Goal: Information Seeking & Learning: Learn about a topic

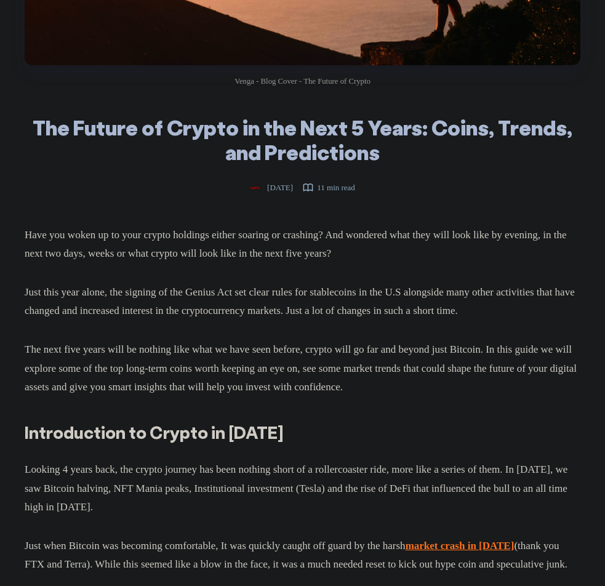
scroll to position [256, 0]
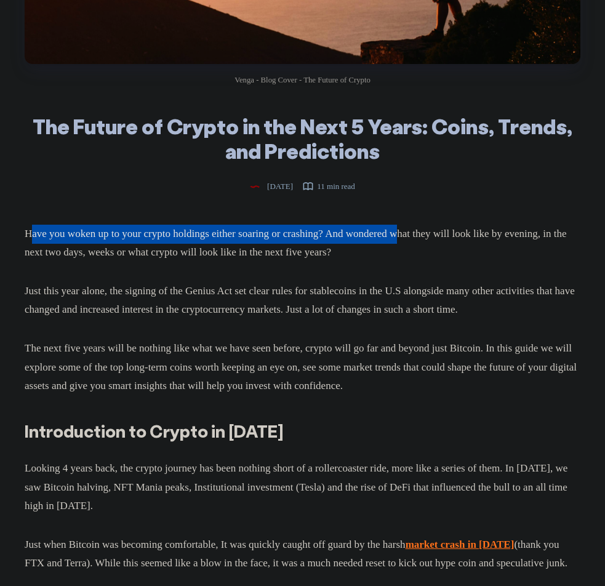
drag, startPoint x: 31, startPoint y: 240, endPoint x: 430, endPoint y: 246, distance: 399.5
click at [430, 246] on p "Have you woken up to your crypto holdings either soaring or crashing? And wonde…" at bounding box center [303, 244] width 556 height 38
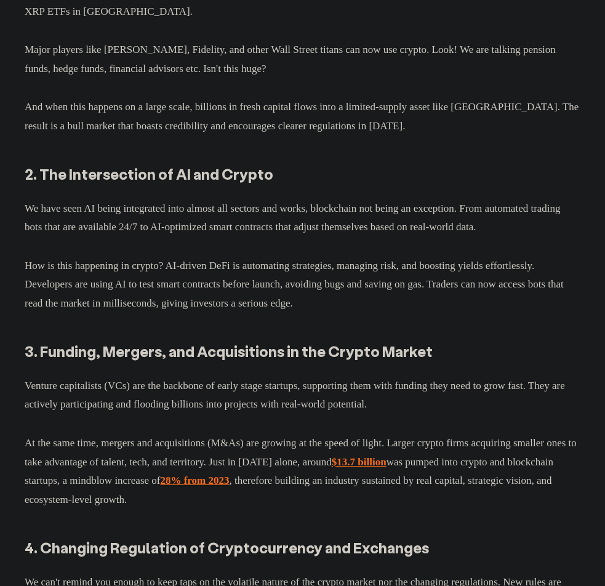
scroll to position [4565, 0]
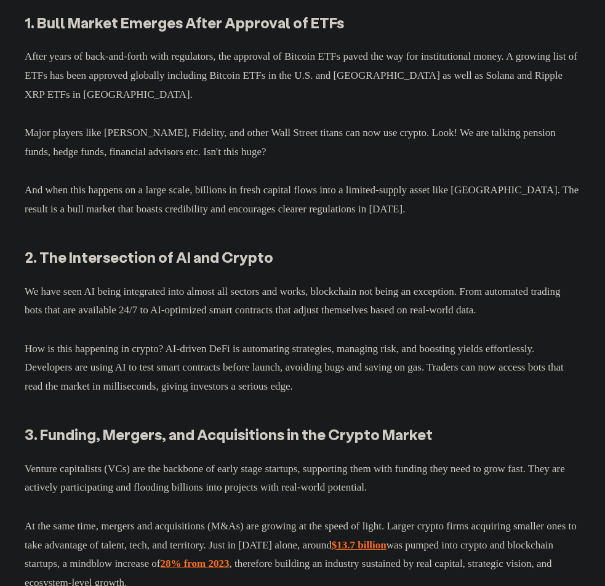
drag, startPoint x: 74, startPoint y: 102, endPoint x: 432, endPoint y: 93, distance: 357.8
copy strong "Cryptocurrency Trends in [DATE] and Beyond"
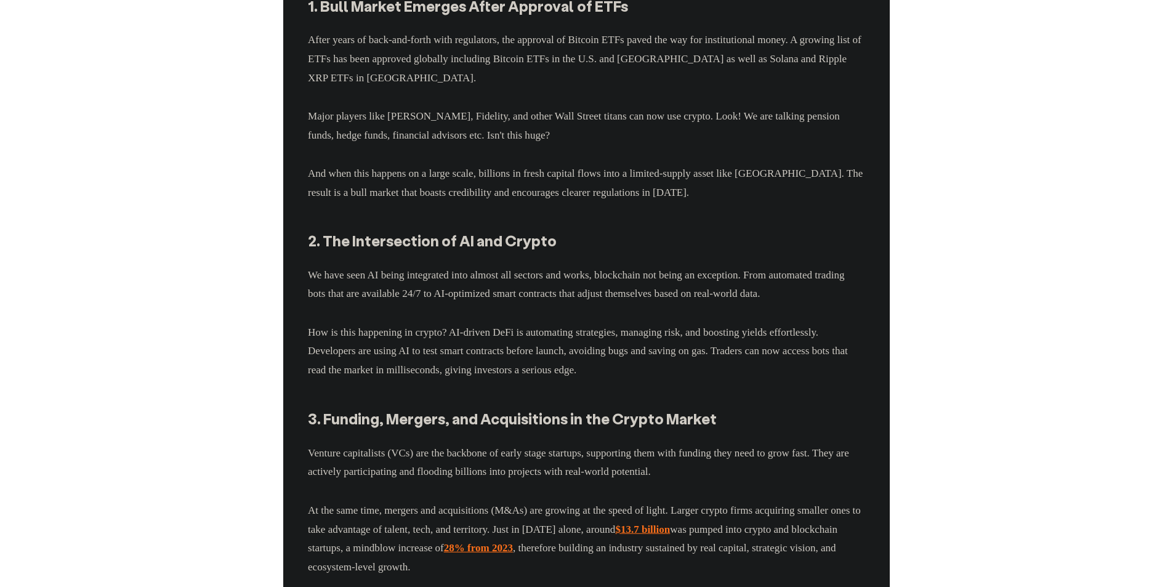
scroll to position [4580, 0]
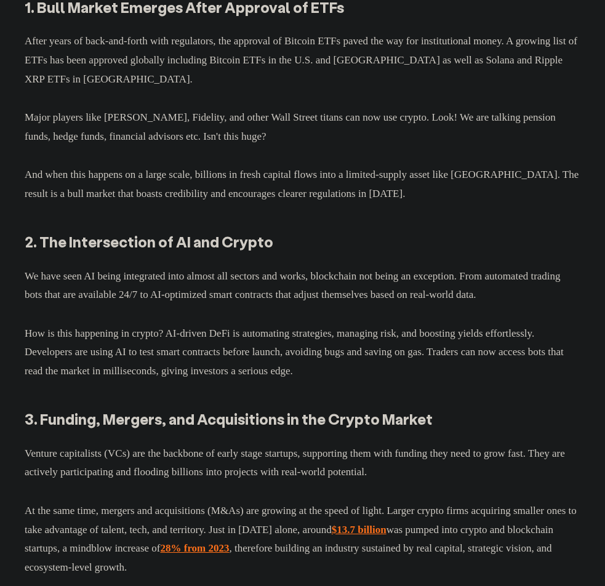
drag, startPoint x: 29, startPoint y: 121, endPoint x: 151, endPoint y: 137, distance: 123.5
drag, startPoint x: 186, startPoint y: 149, endPoint x: 260, endPoint y: 160, distance: 74.7
click at [33, 89] on p "After years of back-and-forth with regulators, the approval of Bitcoin ETFs pav…" at bounding box center [303, 58] width 556 height 62
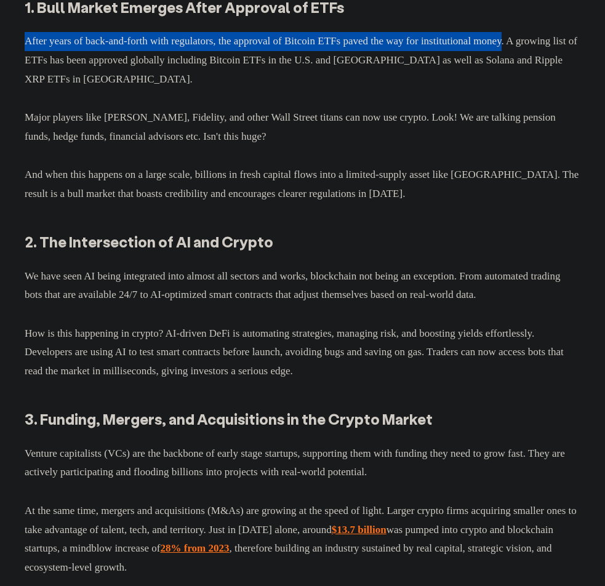
drag, startPoint x: 15, startPoint y: 243, endPoint x: 540, endPoint y: 249, distance: 525.7
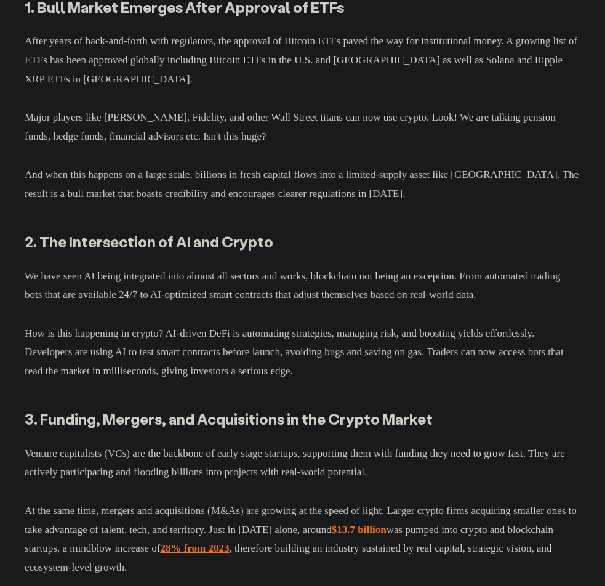
click at [58, 89] on p "After years of back-and-forth with regulators, the approval of Bitcoin ETFs pav…" at bounding box center [303, 58] width 556 height 62
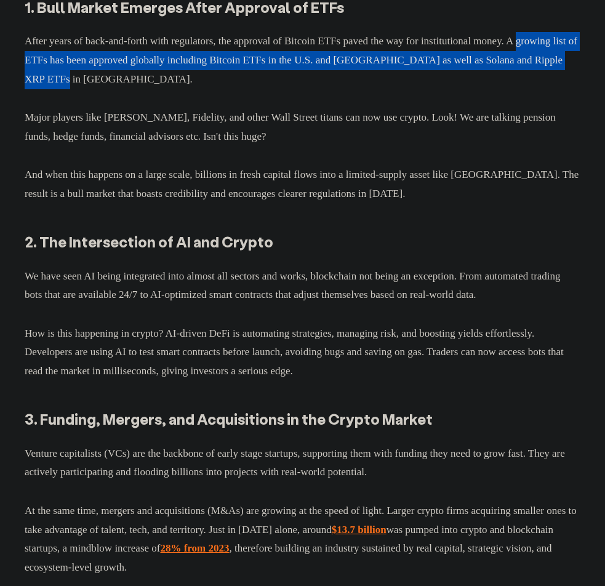
drag, startPoint x: 15, startPoint y: 262, endPoint x: 301, endPoint y: 275, distance: 286.6
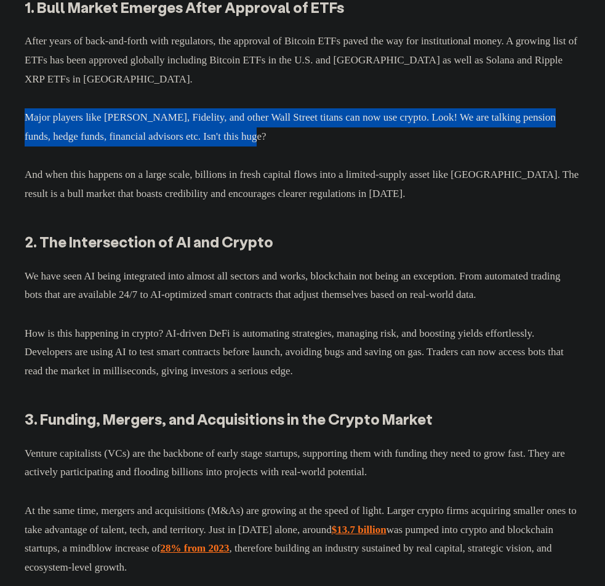
drag, startPoint x: 7, startPoint y: 313, endPoint x: 317, endPoint y: 338, distance: 310.7
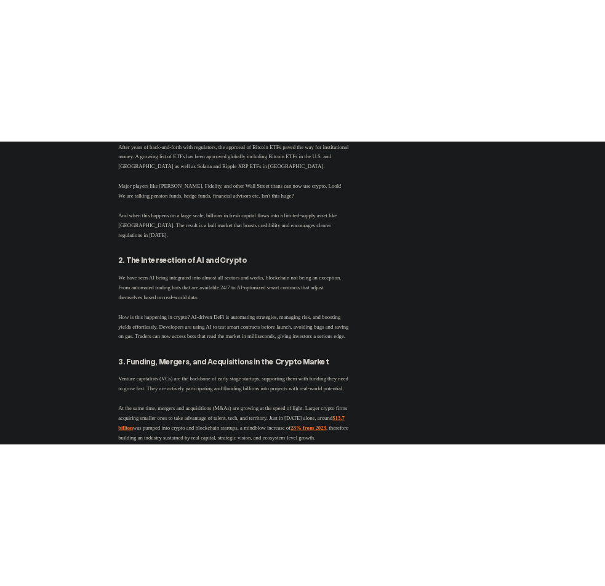
scroll to position [5194, 0]
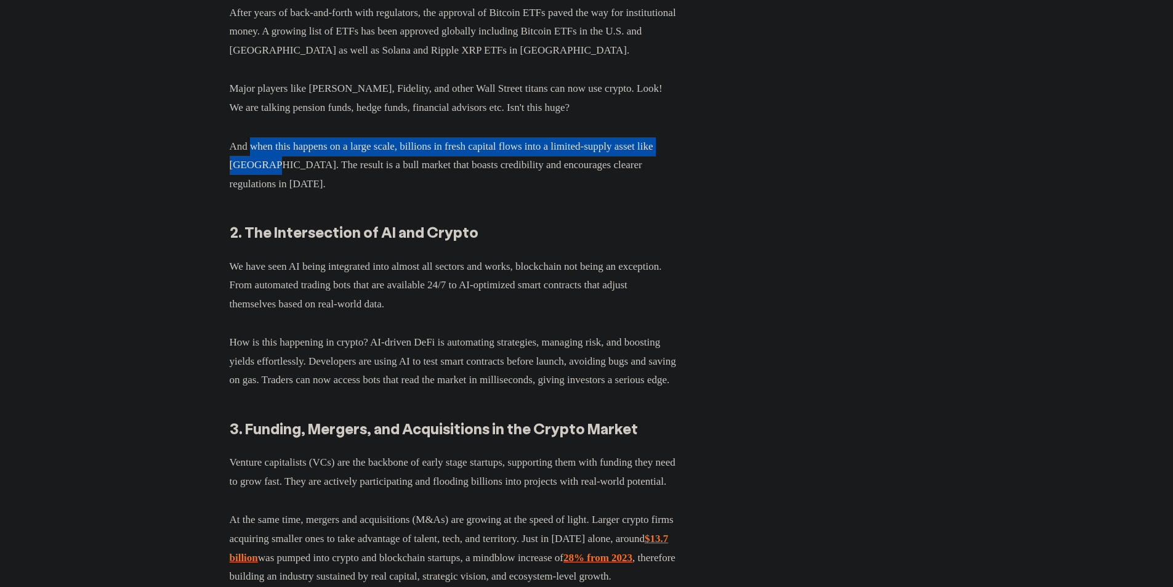
drag, startPoint x: 250, startPoint y: 220, endPoint x: 281, endPoint y: 246, distance: 40.6
click at [281, 194] on p "And when this happens on a large scale, billions in fresh capital flows into a …" at bounding box center [453, 163] width 447 height 62
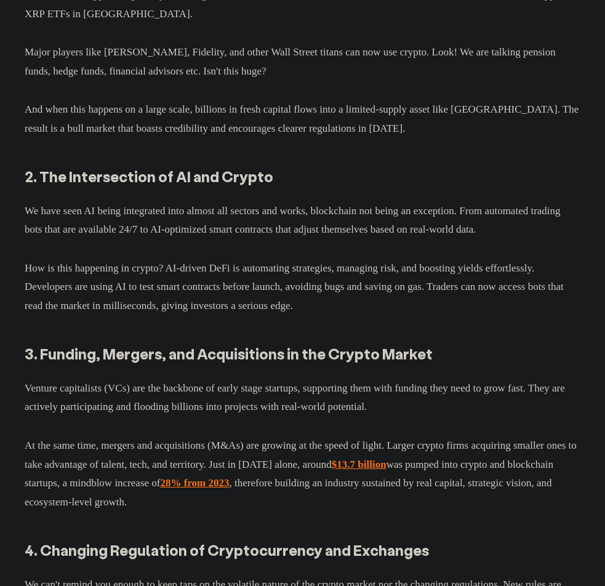
scroll to position [4697, 0]
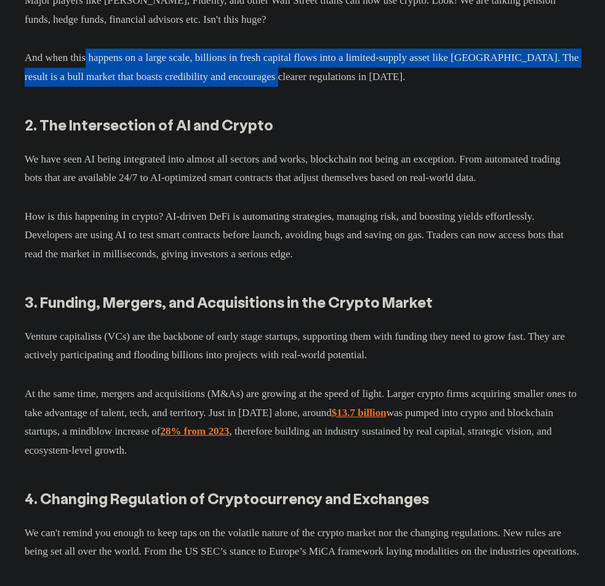
drag, startPoint x: 90, startPoint y: 252, endPoint x: 347, endPoint y: 286, distance: 259.5
click at [347, 86] on p "And when this happens on a large scale, billions in fresh capital flows into a …" at bounding box center [303, 65] width 556 height 42
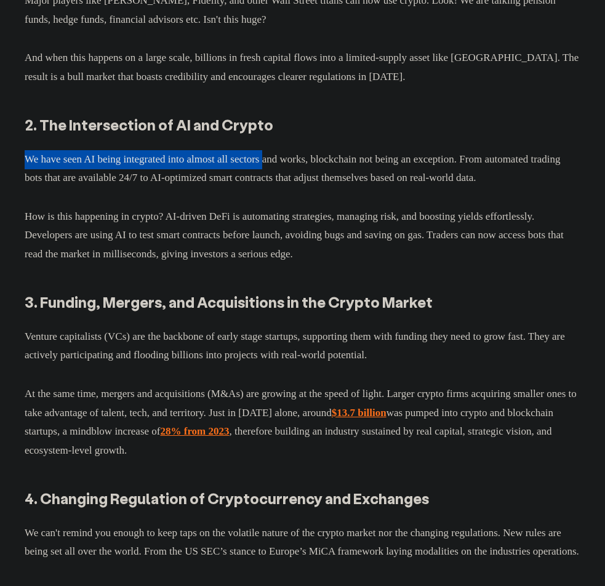
drag, startPoint x: 18, startPoint y: 358, endPoint x: 286, endPoint y: 363, distance: 268.4
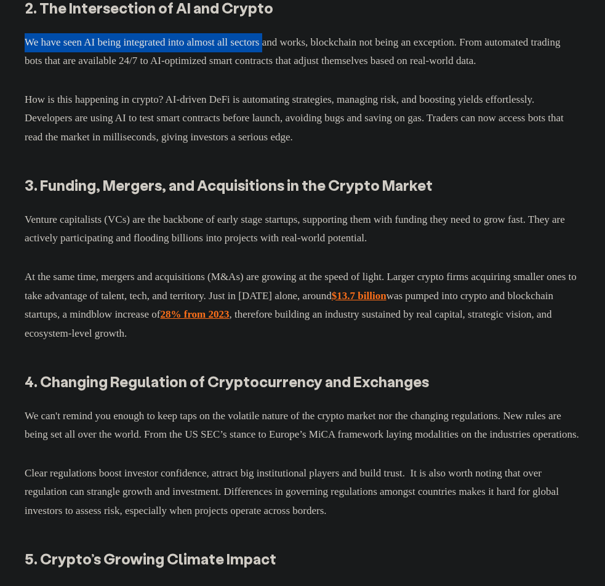
scroll to position [4840, 0]
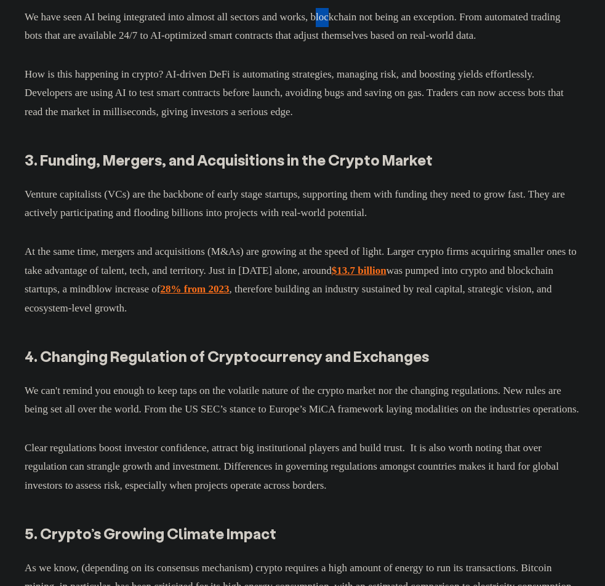
drag, startPoint x: 347, startPoint y: 215, endPoint x: 361, endPoint y: 216, distance: 14.2
click at [361, 46] on p "We have seen AI being integrated into almost all sectors and works, blockchain …" at bounding box center [303, 24] width 556 height 42
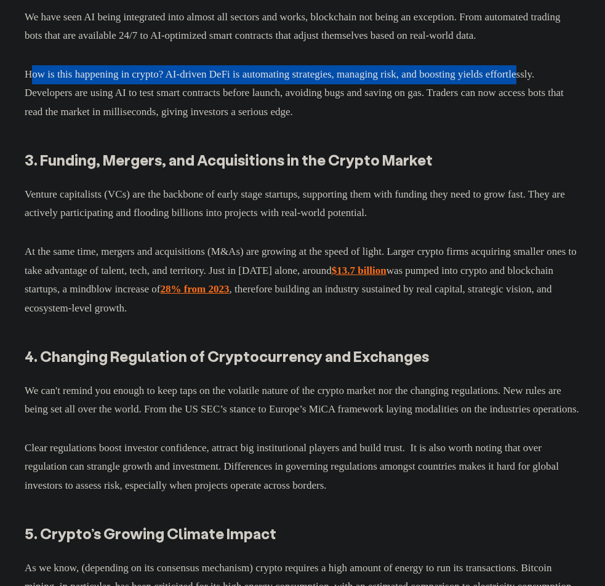
drag, startPoint x: 29, startPoint y: 290, endPoint x: 60, endPoint y: 314, distance: 39.5
click at [60, 122] on p "How is this happening in crypto? AI-driven DeFi is automating strategies, manag…" at bounding box center [303, 91] width 556 height 62
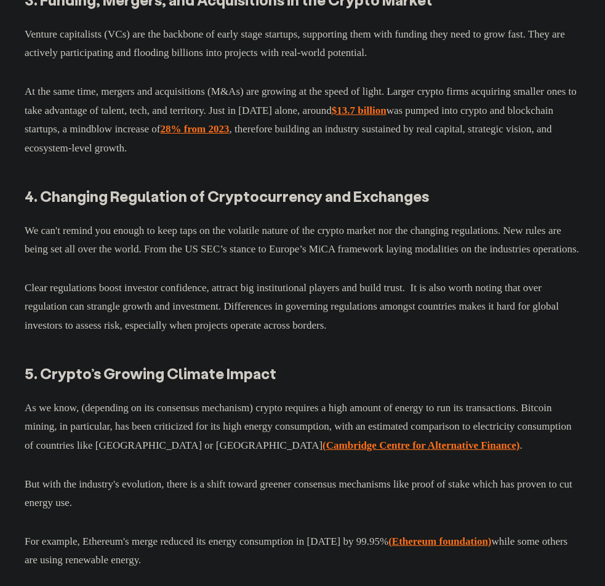
scroll to position [5007, 0]
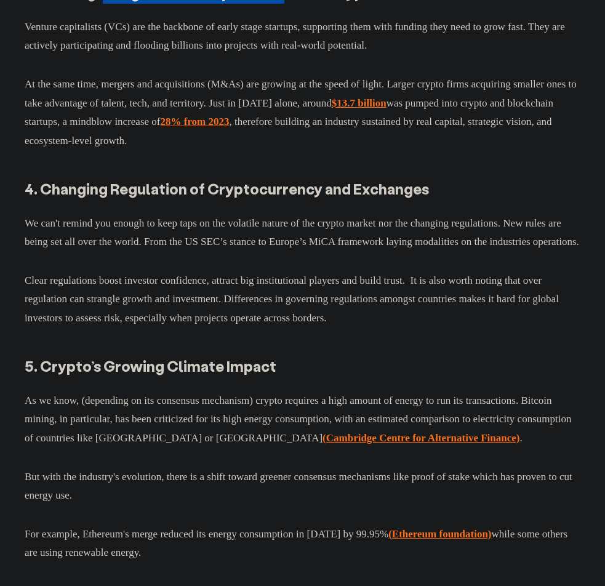
drag, startPoint x: 104, startPoint y: 213, endPoint x: 278, endPoint y: 214, distance: 173.6
copy strong "Mergers, and Acquisitions"
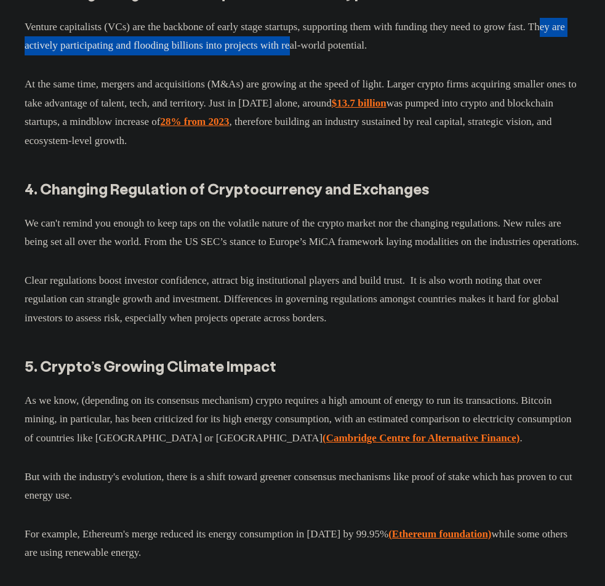
drag, startPoint x: 94, startPoint y: 259, endPoint x: 403, endPoint y: 272, distance: 309.3
click at [403, 55] on p "Venture capitalists (VCs) are the backbone of early stage startups, supporting …" at bounding box center [303, 34] width 556 height 42
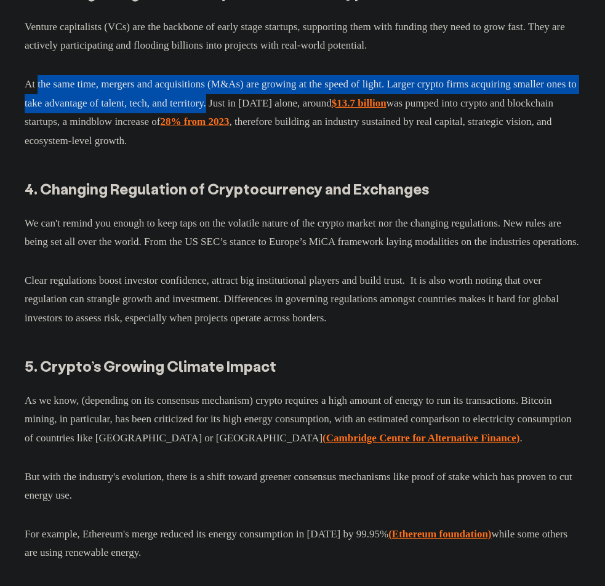
drag, startPoint x: 38, startPoint y: 301, endPoint x: 299, endPoint y: 331, distance: 263.3
click at [299, 150] on p "At the same time, mergers and acquisitions (M&As) are growing at the speed of l…" at bounding box center [303, 110] width 556 height 80
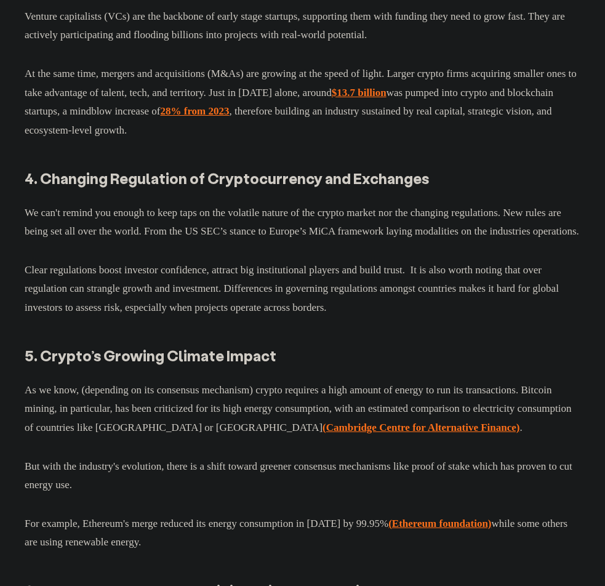
scroll to position [5004, 0]
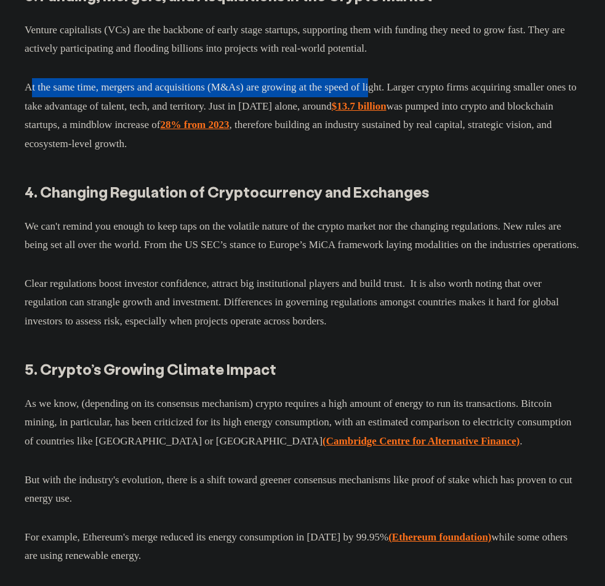
drag, startPoint x: 30, startPoint y: 302, endPoint x: 410, endPoint y: 313, distance: 380.6
click at [401, 153] on p "At the same time, mergers and acquisitions (M&As) are growing at the speed of l…" at bounding box center [303, 113] width 556 height 80
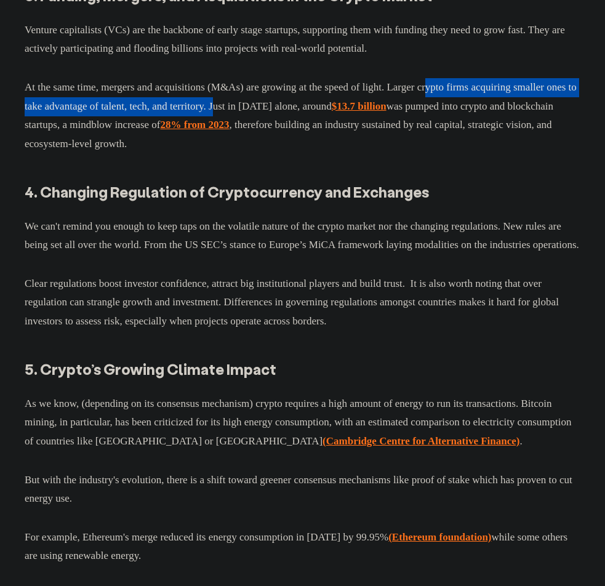
drag, startPoint x: 461, startPoint y: 305, endPoint x: 306, endPoint y: 318, distance: 155.7
click at [306, 153] on p "At the same time, mergers and acquisitions (M&As) are growing at the speed of l…" at bounding box center [303, 113] width 556 height 80
click at [283, 153] on p "At the same time, mergers and acquisitions (M&As) are growing at the speed of l…" at bounding box center [303, 113] width 556 height 80
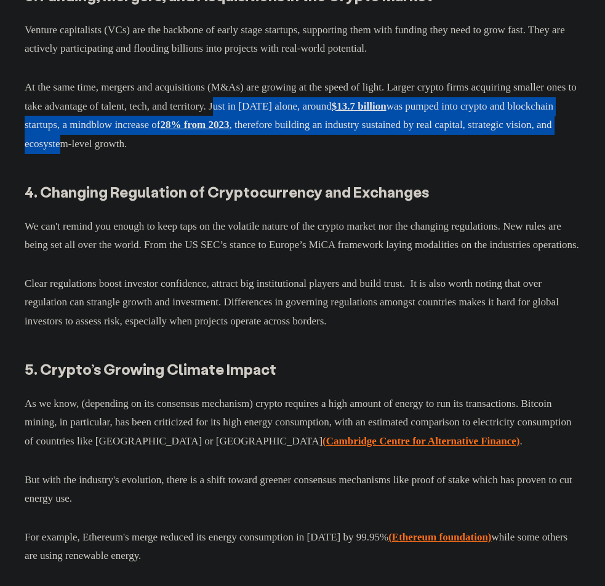
drag, startPoint x: 318, startPoint y: 329, endPoint x: 279, endPoint y: 361, distance: 49.9
click at [279, 153] on p "At the same time, mergers and acquisitions (M&As) are growing at the speed of l…" at bounding box center [303, 113] width 556 height 80
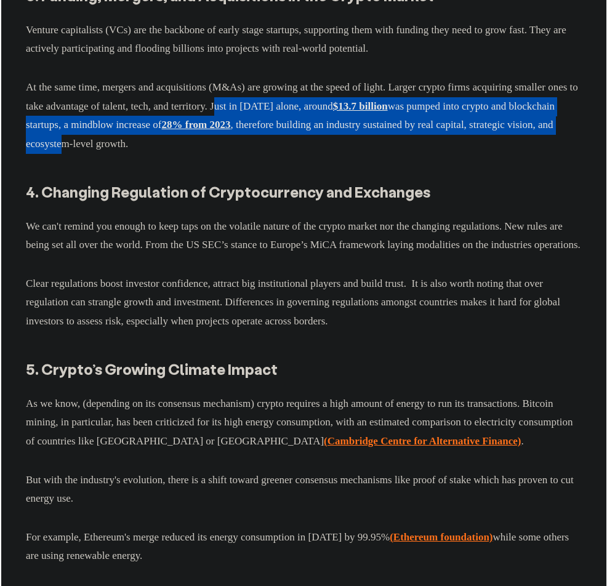
scroll to position [5005, 0]
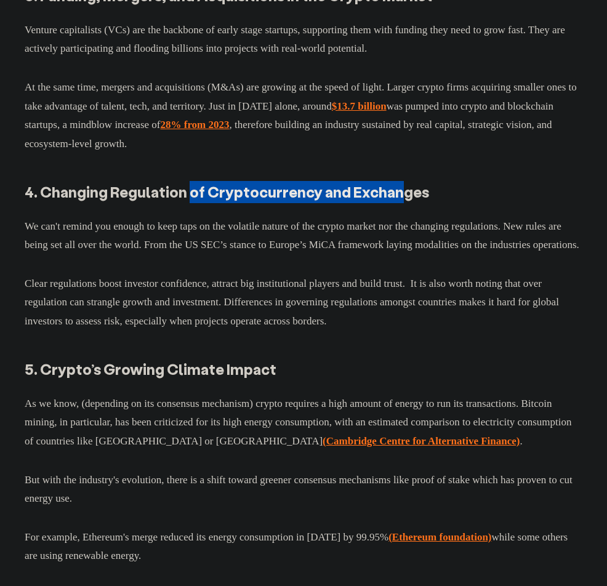
drag, startPoint x: 315, startPoint y: 412, endPoint x: 396, endPoint y: 405, distance: 81.6
click at [396, 201] on strong "4. Changing Regulation of Cryptocurrency and Exchanges" at bounding box center [227, 191] width 404 height 19
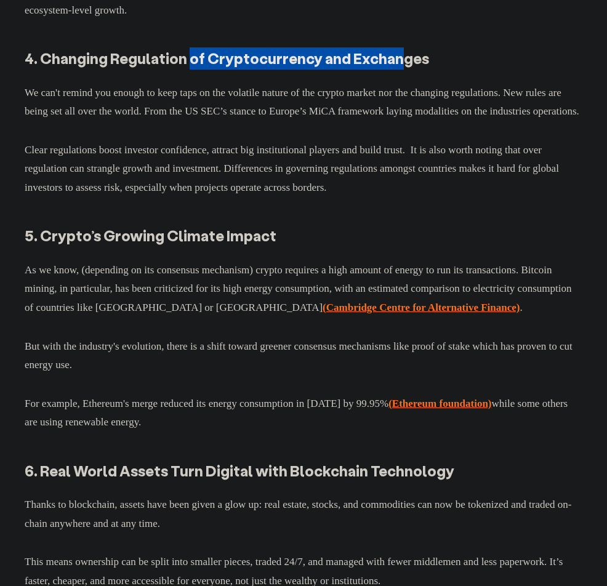
scroll to position [5297, 0]
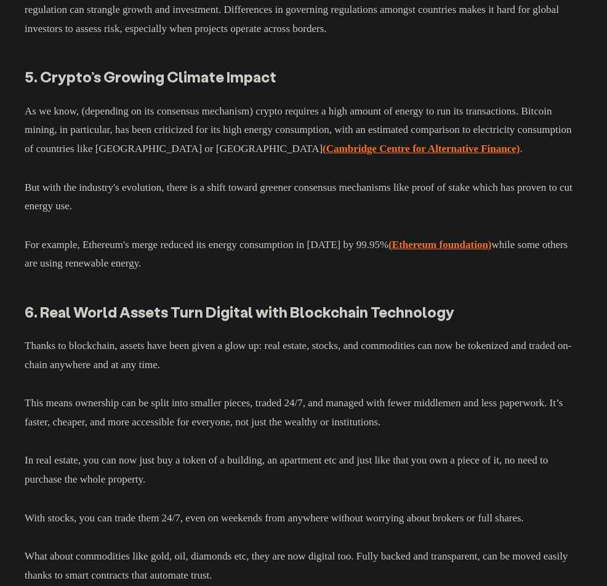
drag, startPoint x: 18, startPoint y: 153, endPoint x: 539, endPoint y: 163, distance: 520.9
click at [76, 39] on p "Clear regulations boost investor confidence, attract big institutional players …" at bounding box center [304, 8] width 558 height 62
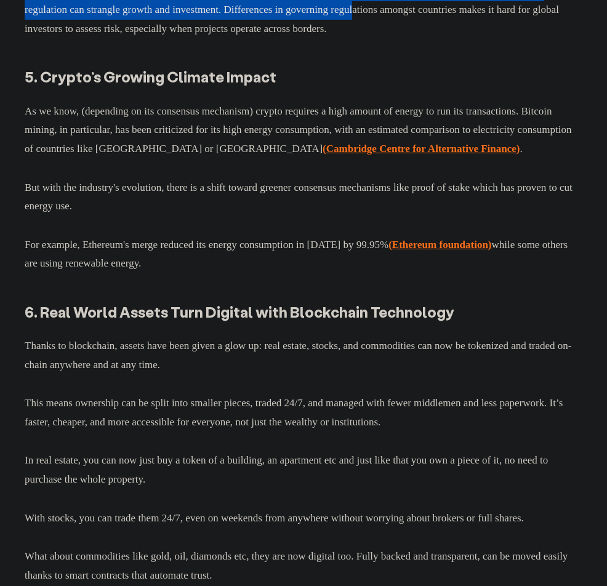
drag, startPoint x: 22, startPoint y: 231, endPoint x: 430, endPoint y: 242, distance: 408.3
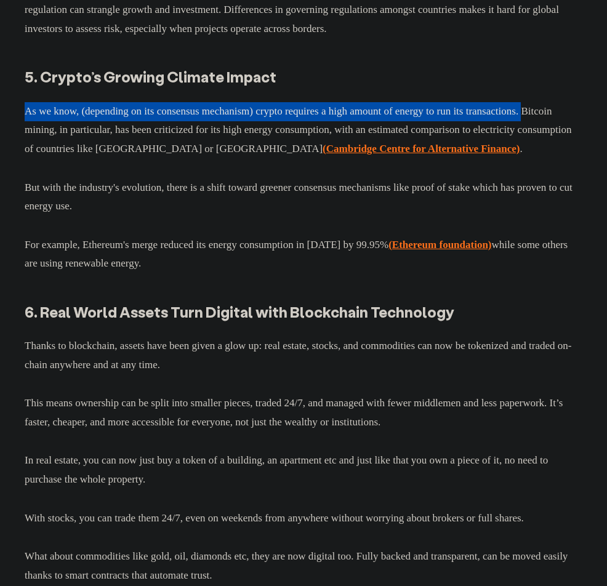
drag, startPoint x: 25, startPoint y: 347, endPoint x: 86, endPoint y: 366, distance: 63.3
click at [86, 159] on p "As we know, (depending on its consensus mechanism) crypto requires a high amoun…" at bounding box center [304, 128] width 558 height 62
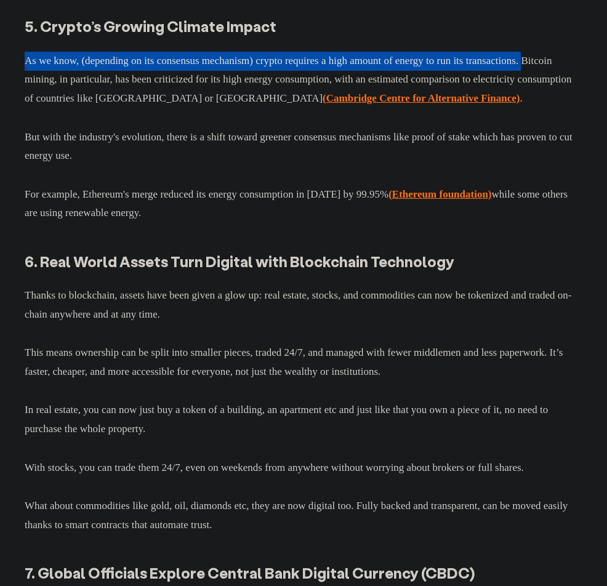
scroll to position [5306, 0]
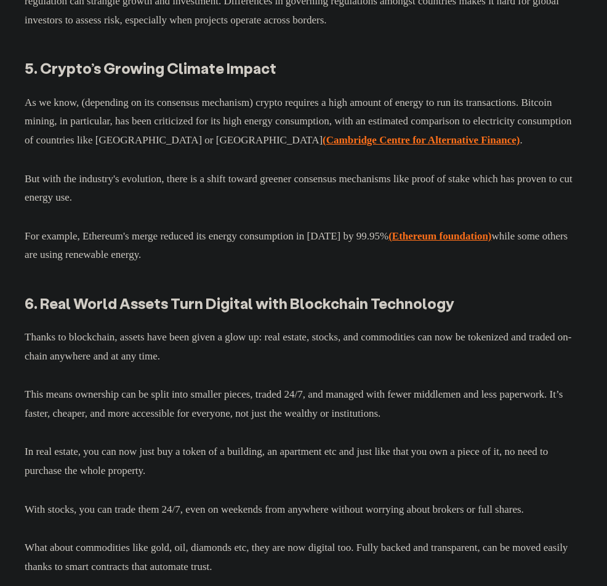
click at [188, 150] on p "As we know, (depending on its consensus mechanism) crypto requires a high amoun…" at bounding box center [304, 120] width 558 height 62
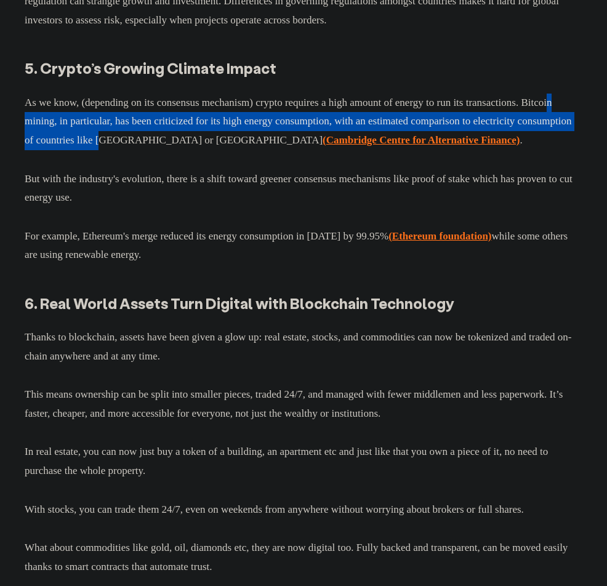
drag, startPoint x: 115, startPoint y: 356, endPoint x: 289, endPoint y: 381, distance: 176.0
click at [289, 150] on p "As we know, (depending on its consensus mechanism) crypto requires a high amoun…" at bounding box center [304, 120] width 558 height 62
drag, startPoint x: 215, startPoint y: 431, endPoint x: 190, endPoint y: 457, distance: 37.0
click at [190, 207] on p "But with the industry's evolution, there is a shift toward greener consensus me…" at bounding box center [304, 186] width 558 height 42
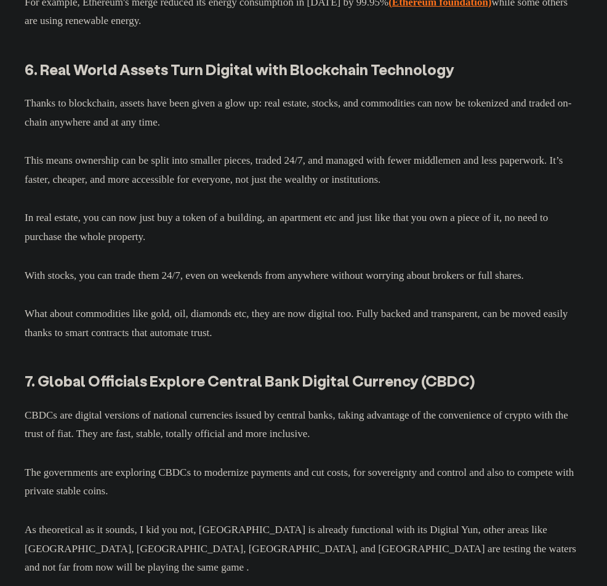
scroll to position [5515, 0]
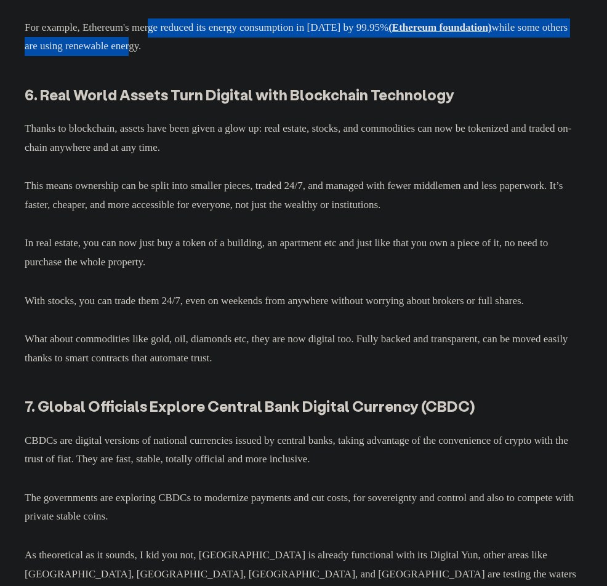
drag, startPoint x: 160, startPoint y: 294, endPoint x: 196, endPoint y: 310, distance: 39.9
click at [196, 56] on p "For example, Ethereum's merge reduced its energy consumption in [DATE] by 99.95…" at bounding box center [304, 35] width 558 height 42
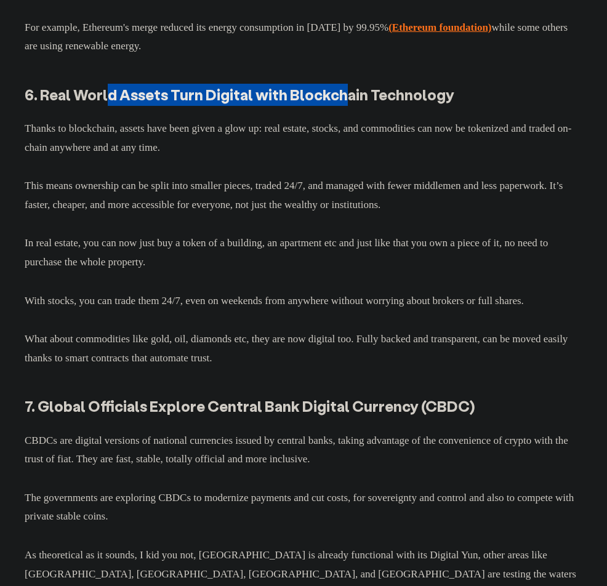
drag, startPoint x: 107, startPoint y: 353, endPoint x: 337, endPoint y: 357, distance: 229.6
click at [337, 104] on strong "6. Real World Assets Turn Digital with Blockchain Technology" at bounding box center [240, 94] width 430 height 19
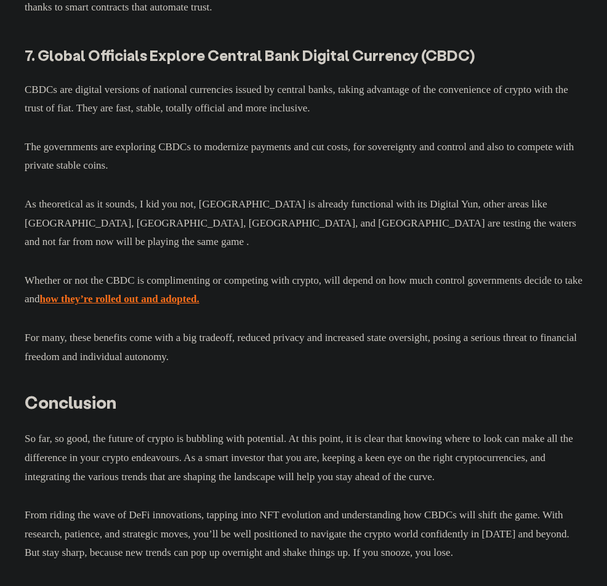
scroll to position [5824, 0]
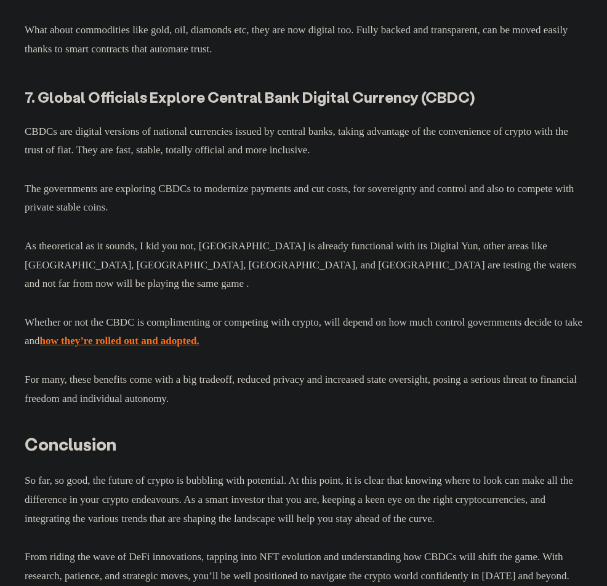
drag, startPoint x: 26, startPoint y: 130, endPoint x: 79, endPoint y: 148, distance: 55.7
drag, startPoint x: 95, startPoint y: 153, endPoint x: 432, endPoint y: 156, distance: 337.3
drag, startPoint x: 55, startPoint y: 195, endPoint x: 228, endPoint y: 215, distance: 174.8
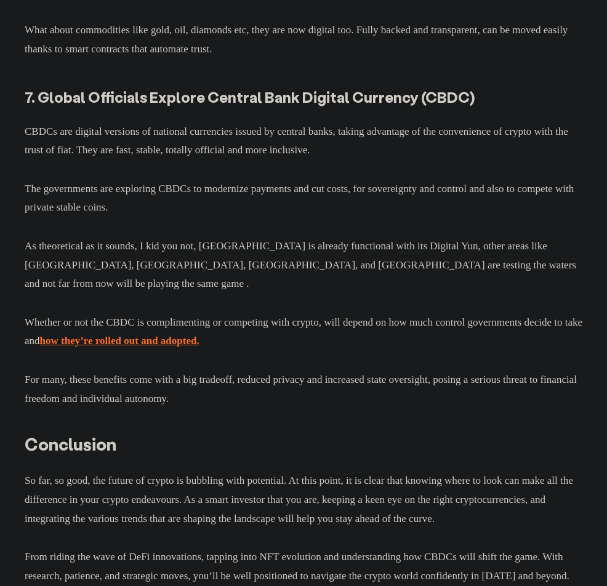
click at [67, 58] on p "What about commodities like gold, oil, diamonds etc, they are now digital too. …" at bounding box center [304, 37] width 558 height 42
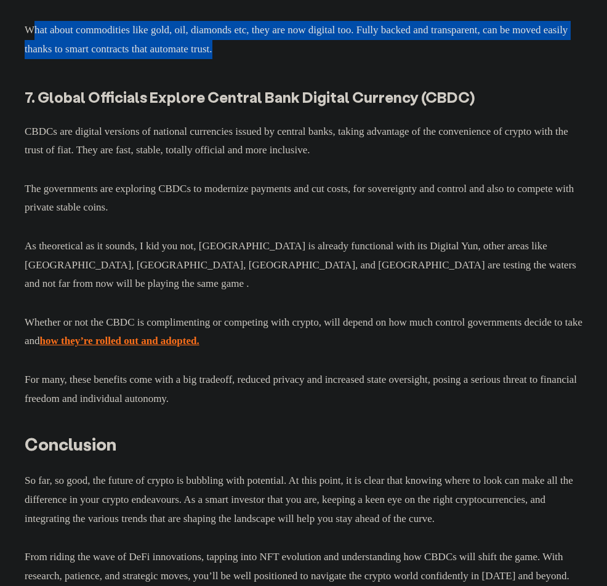
drag, startPoint x: 36, startPoint y: 308, endPoint x: 323, endPoint y: 320, distance: 287.1
click at [323, 58] on p "What about commodities like gold, oil, diamonds etc, they are now digital too. …" at bounding box center [304, 37] width 558 height 42
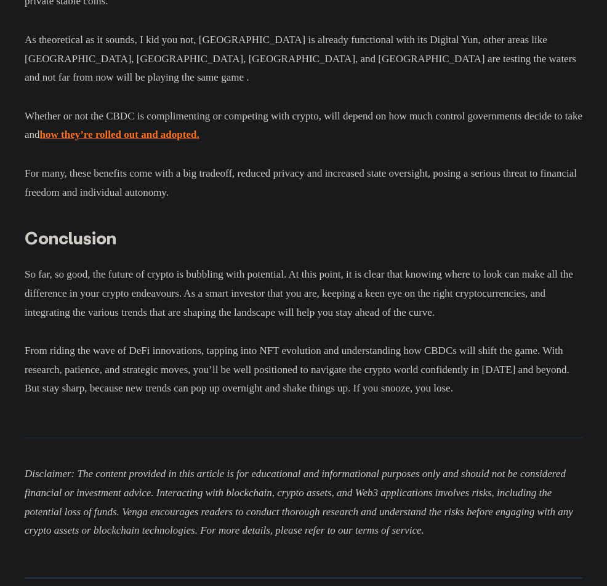
scroll to position [6031, 0]
